Goal: Book appointment/travel/reservation

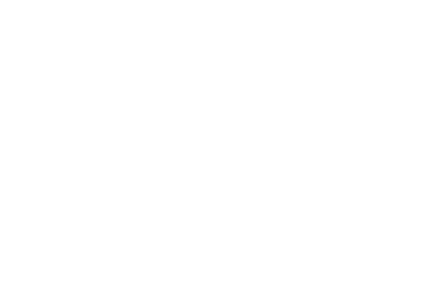
scroll to position [279, 0]
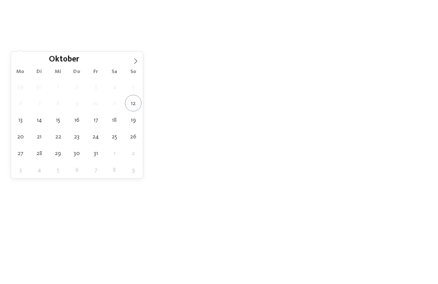
click at [138, 61] on icon at bounding box center [136, 61] width 6 height 6
type div "[DATE]"
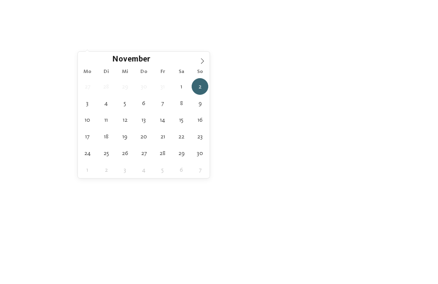
type div "[DATE]"
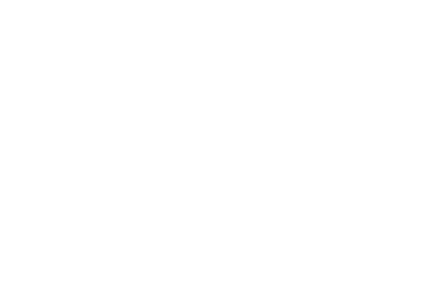
click at [260, 46] on span "Meine Wünsche" at bounding box center [243, 44] width 43 height 6
click at [204, 65] on div at bounding box center [202, 67] width 9 height 9
click at [339, 63] on div at bounding box center [338, 67] width 9 height 9
click at [339, 86] on div at bounding box center [338, 85] width 9 height 9
click at [304, 222] on div "übernehmen" at bounding box center [219, 230] width 248 height 17
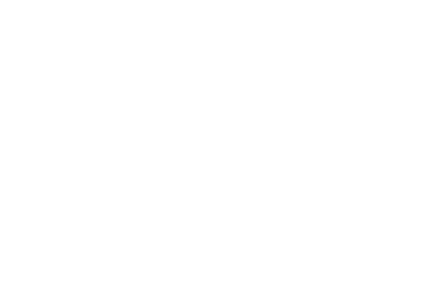
scroll to position [214, 0]
click at [397, 109] on link "Hotel finden" at bounding box center [395, 108] width 64 height 15
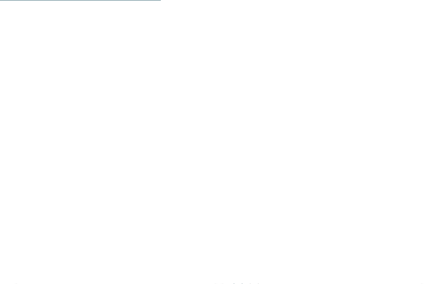
scroll to position [646, 0]
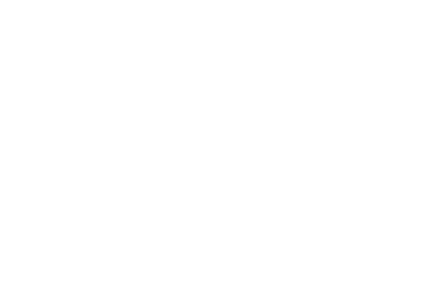
click at [331, 178] on div at bounding box center [322, 158] width 198 height 111
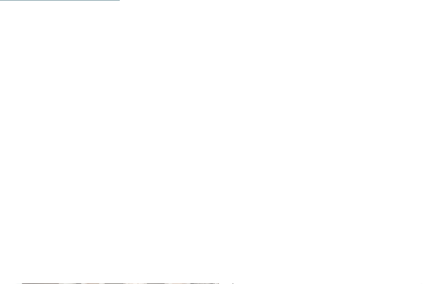
scroll to position [815, 0]
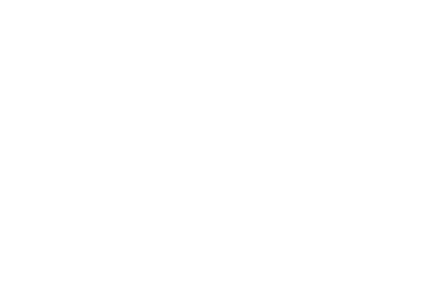
click at [384, 54] on icon at bounding box center [383, 61] width 18 height 15
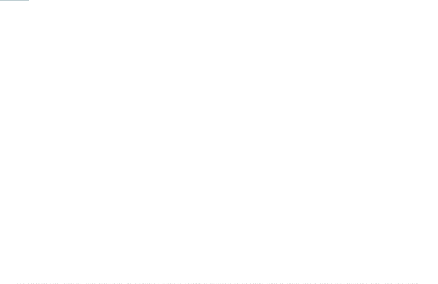
scroll to position [198, 0]
